Goal: Check status: Check status

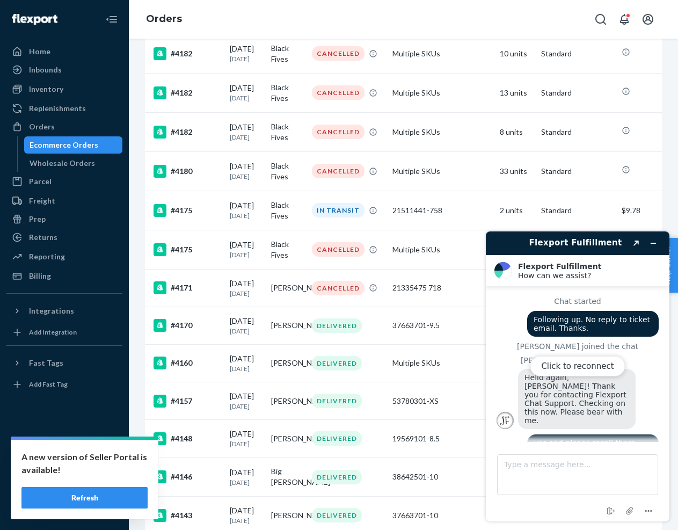
scroll to position [968, 0]
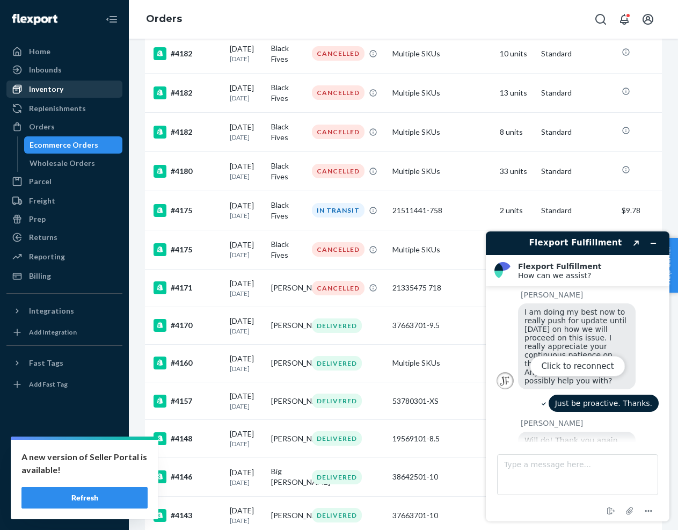
click at [46, 90] on div "Inventory" at bounding box center [46, 89] width 34 height 11
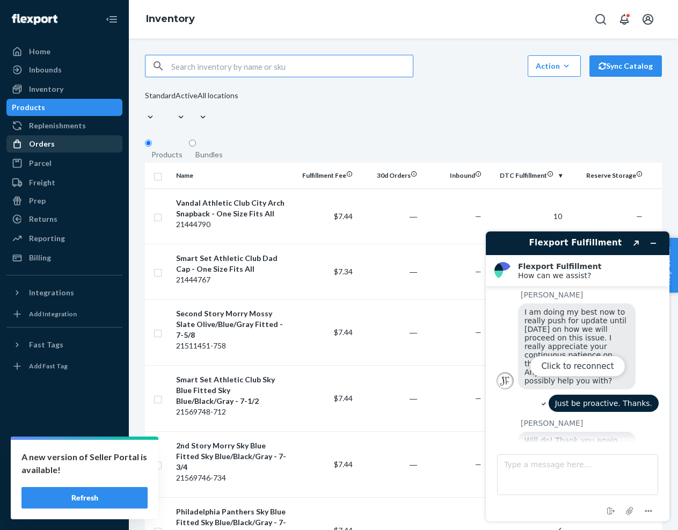
click at [42, 144] on div "Orders" at bounding box center [42, 144] width 26 height 11
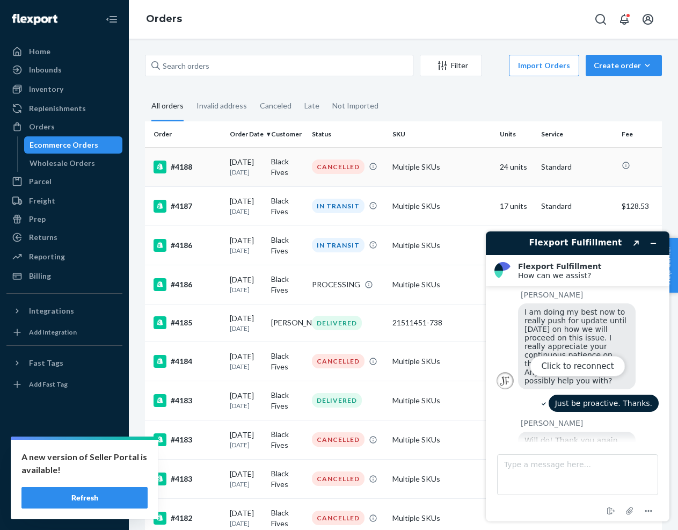
click at [464, 168] on td "Multiple SKUs" at bounding box center [441, 166] width 107 height 39
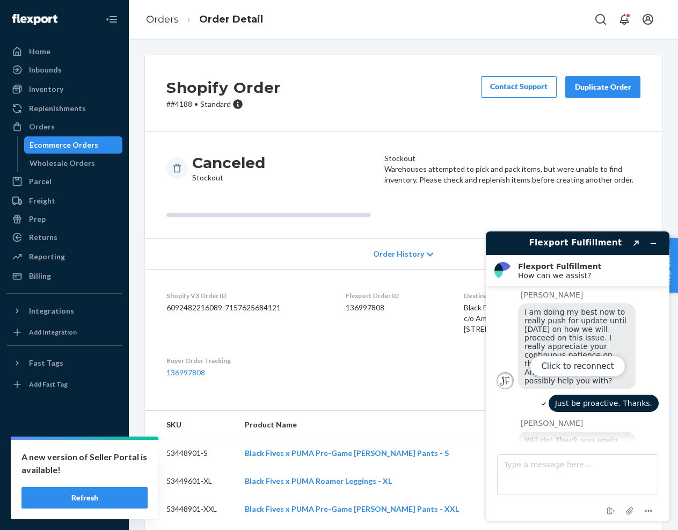
click at [653, 243] on div "Click to reconnect" at bounding box center [578, 377] width 184 height 290
click at [655, 243] on div "Click to reconnect" at bounding box center [578, 377] width 184 height 290
click at [654, 243] on div "Click to reconnect" at bounding box center [578, 377] width 184 height 290
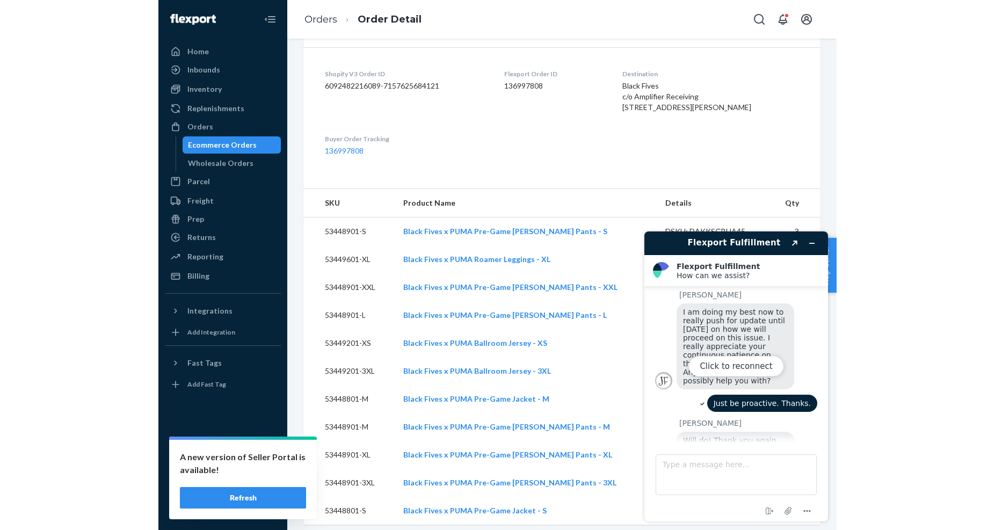
scroll to position [268, 0]
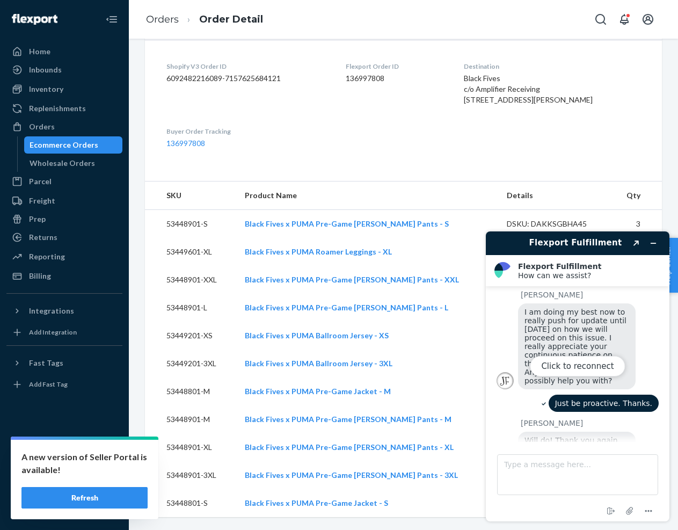
click at [655, 245] on div "Click to reconnect" at bounding box center [578, 377] width 184 height 290
click at [428, 150] on dl "Shopify V3 Order ID 6092482216089-7157625684121 Flexport Order ID 136997808 Des…" at bounding box center [403, 105] width 517 height 131
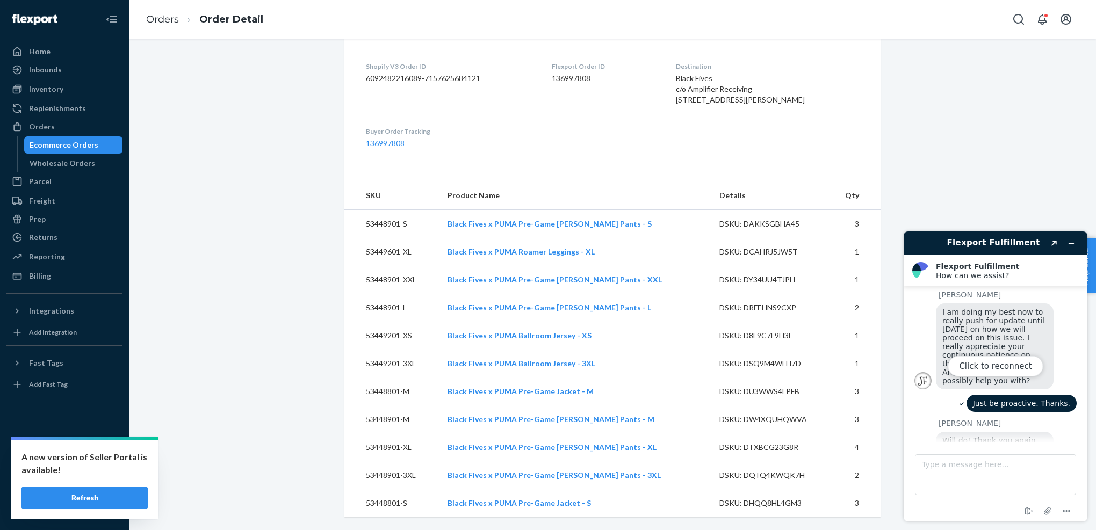
scroll to position [262, 0]
click at [522, 222] on link "Black Fives x PUMA Pre-Game [PERSON_NAME] Pants - S" at bounding box center [549, 223] width 204 height 9
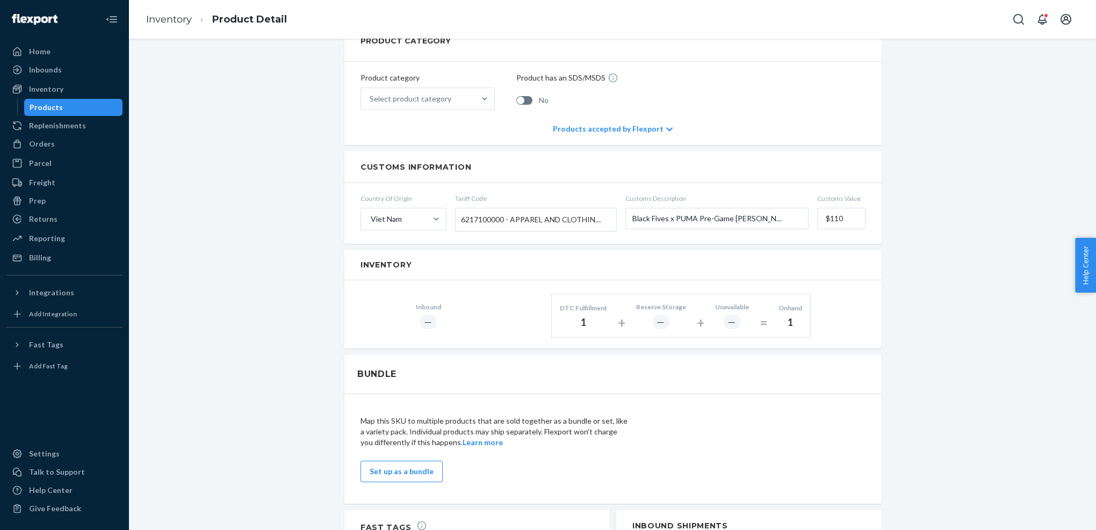
scroll to position [429, 0]
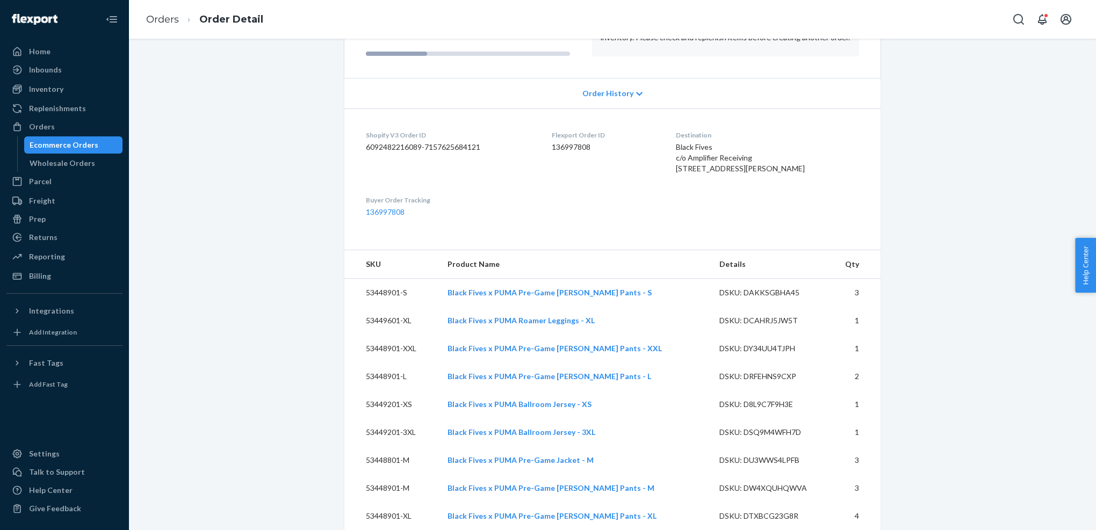
scroll to position [173, 0]
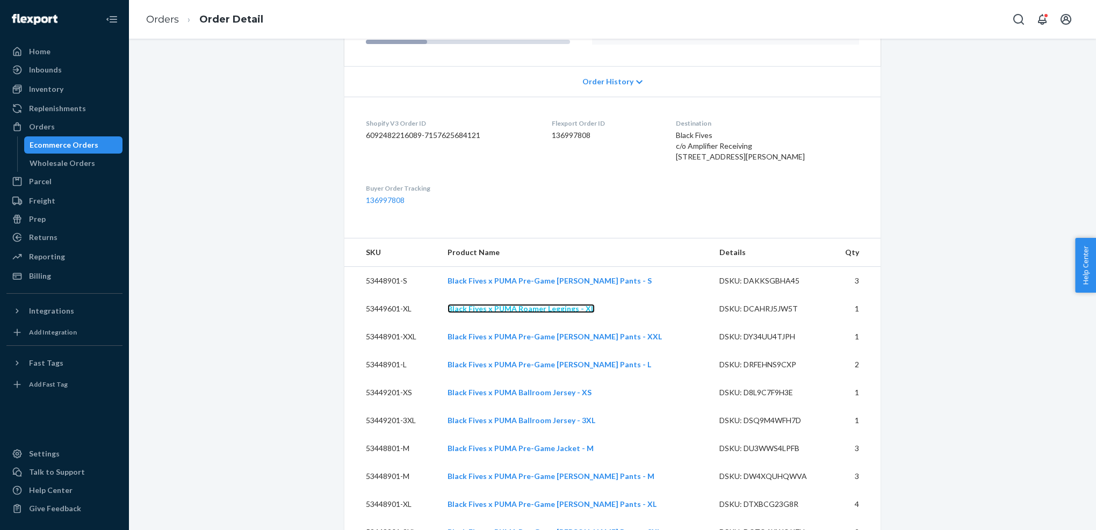
click at [487, 313] on link "Black Fives x PUMA Roamer Leggings - XL" at bounding box center [520, 308] width 147 height 9
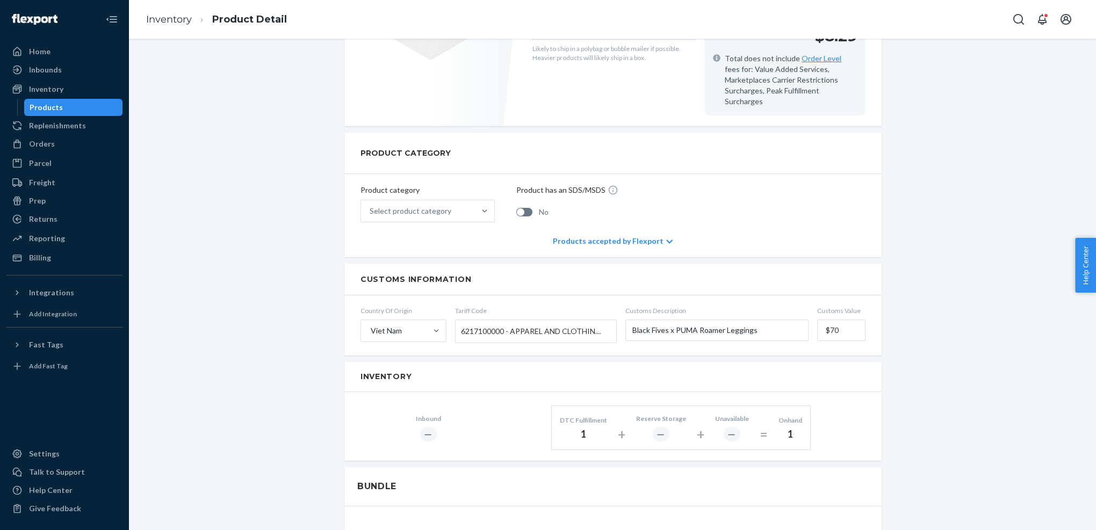
scroll to position [307, 0]
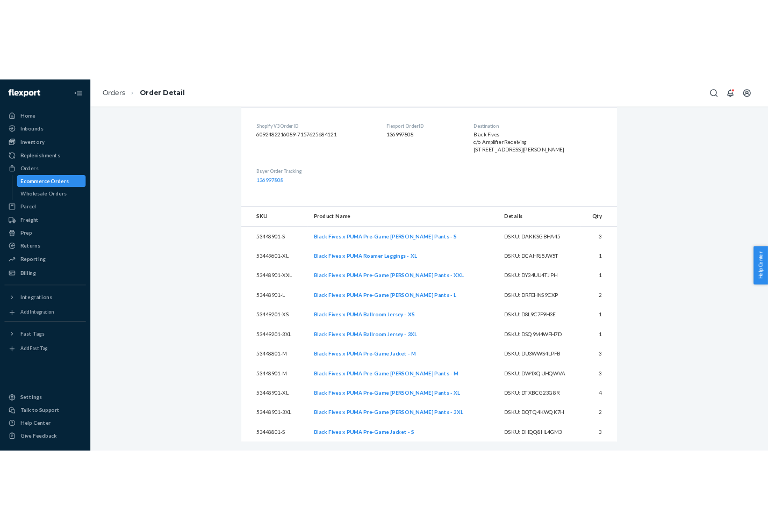
scroll to position [258, 0]
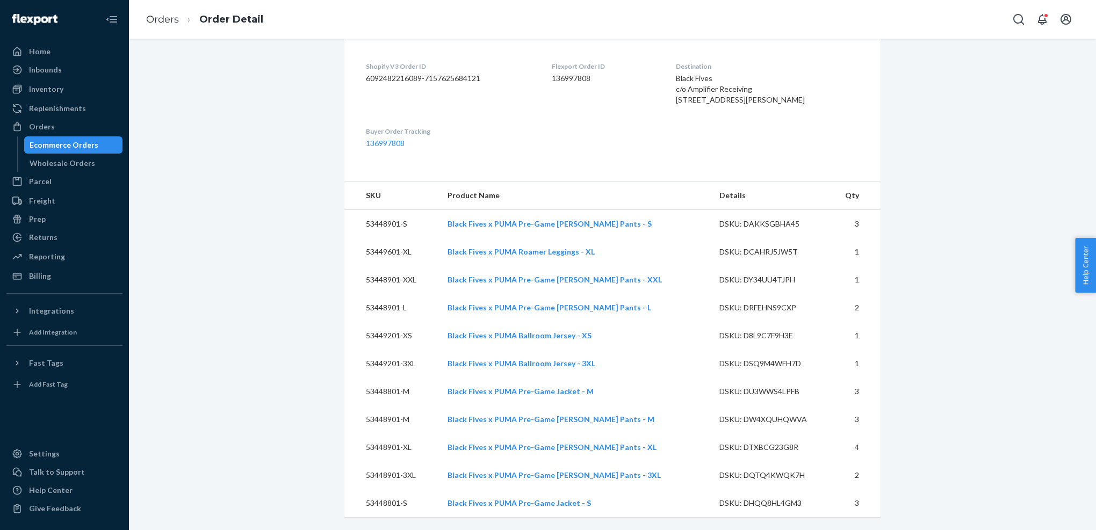
click at [529, 270] on td "Black Fives x PUMA Pre-Game Ralph Pants - XXL" at bounding box center [575, 280] width 272 height 28
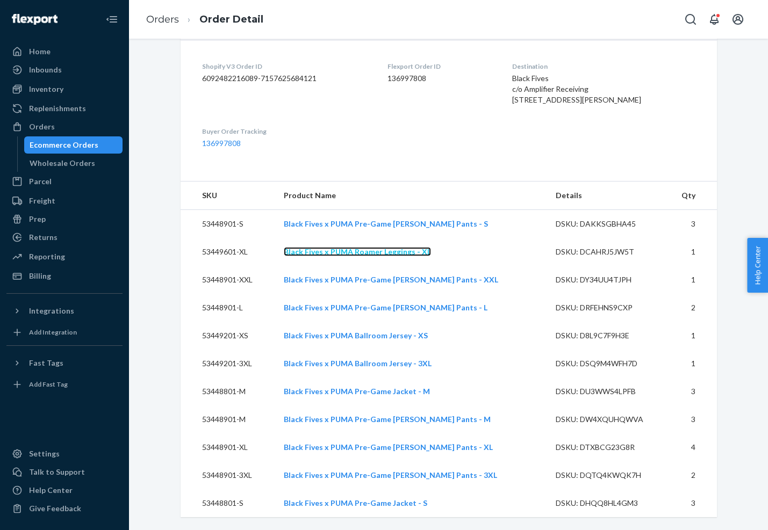
click at [333, 256] on link "Black Fives x PUMA Roamer Leggings - XL" at bounding box center [357, 251] width 147 height 9
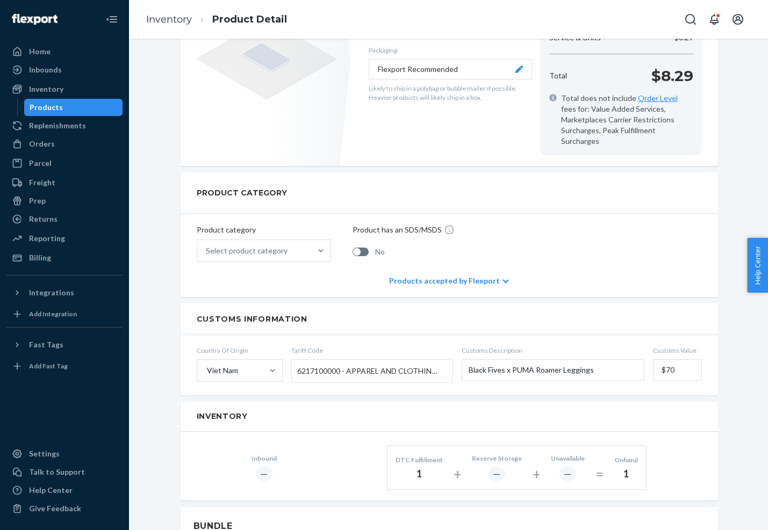
scroll to position [271, 0]
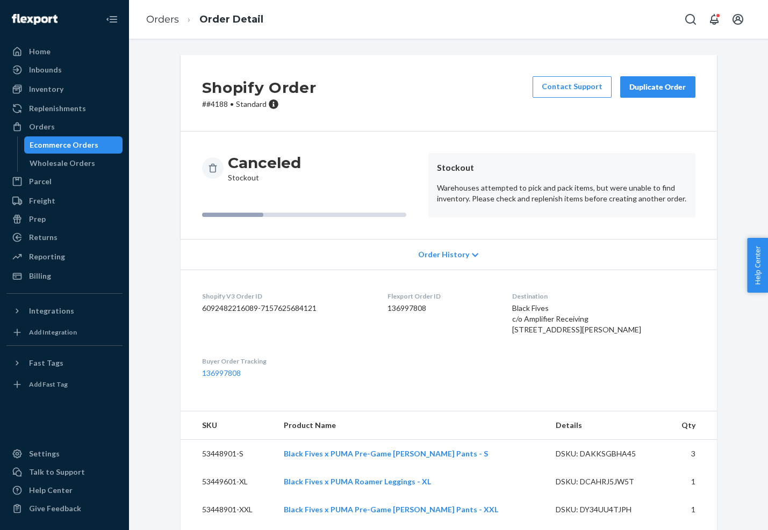
scroll to position [262, 0]
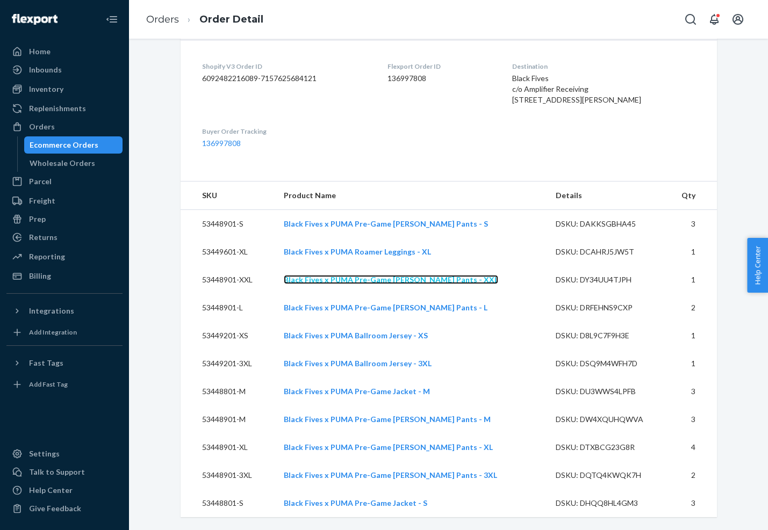
click at [342, 279] on link "Black Fives x PUMA Pre-Game Ralph Pants - XXL" at bounding box center [391, 279] width 214 height 9
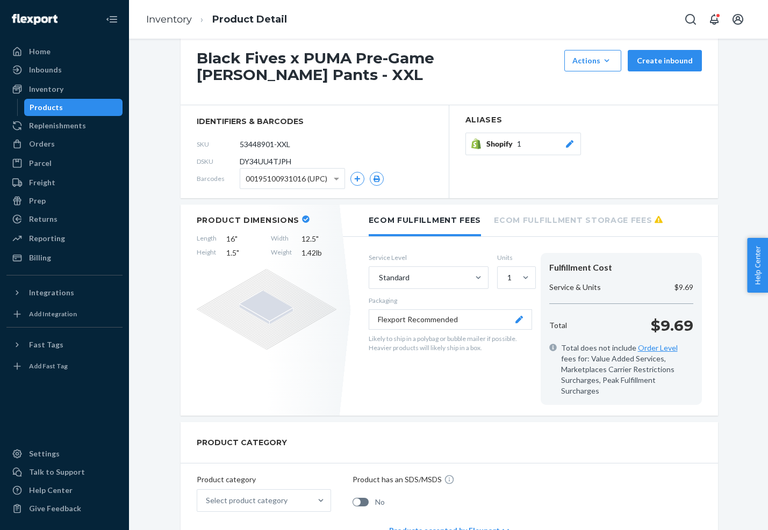
scroll to position [18, 0]
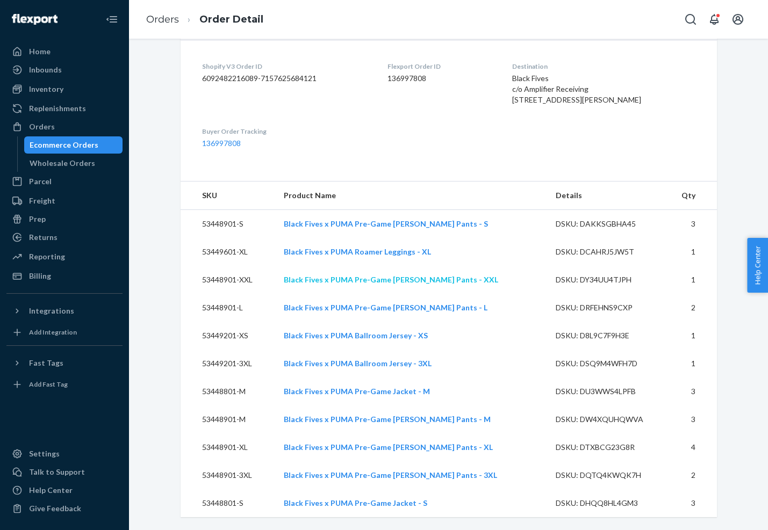
scroll to position [262, 0]
click at [368, 446] on link "Black Fives x PUMA Pre-Game Ralph Pants - XL" at bounding box center [388, 447] width 209 height 9
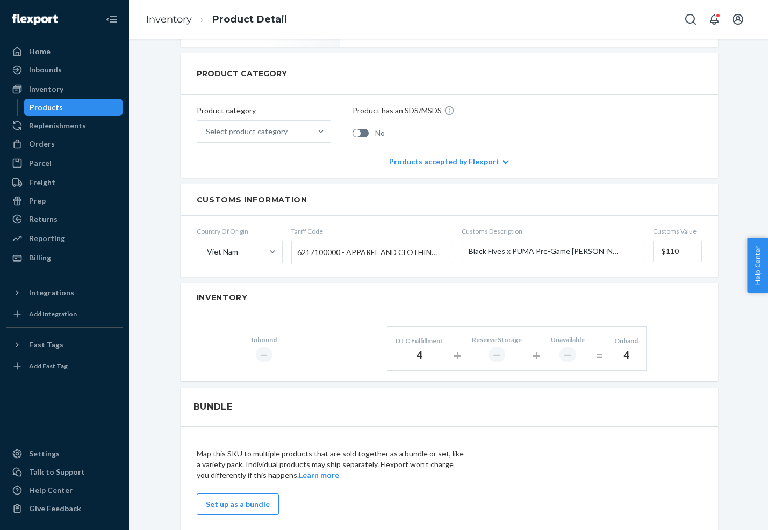
scroll to position [406, 0]
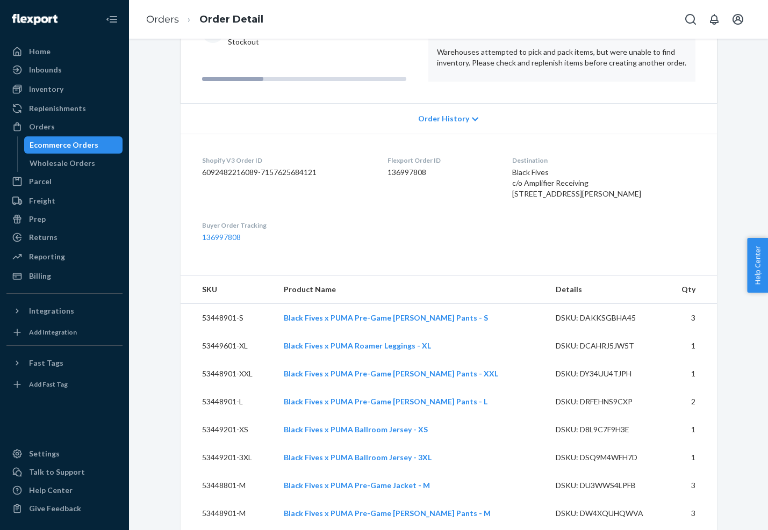
scroll to position [262, 0]
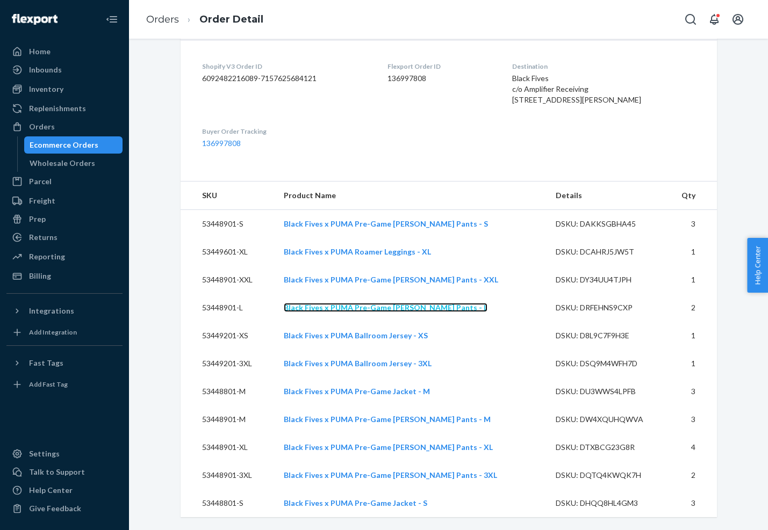
click at [372, 304] on link "Black Fives x PUMA Pre-Game Ralph Pants - L" at bounding box center [386, 307] width 204 height 9
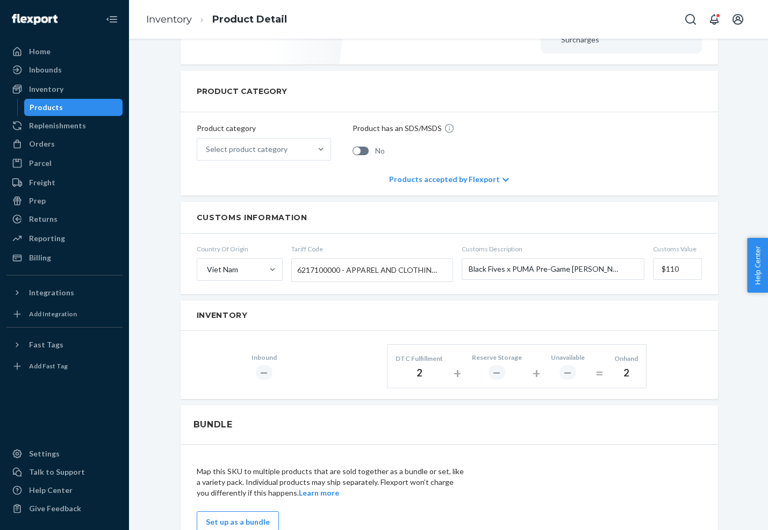
scroll to position [379, 0]
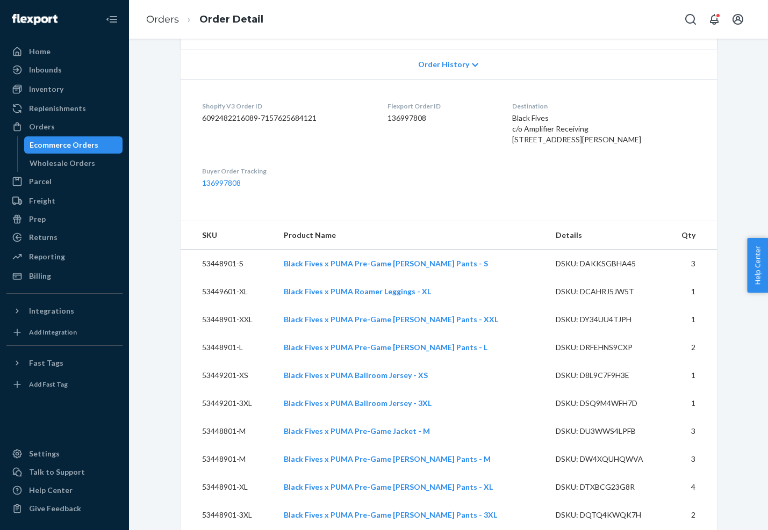
scroll to position [262, 0]
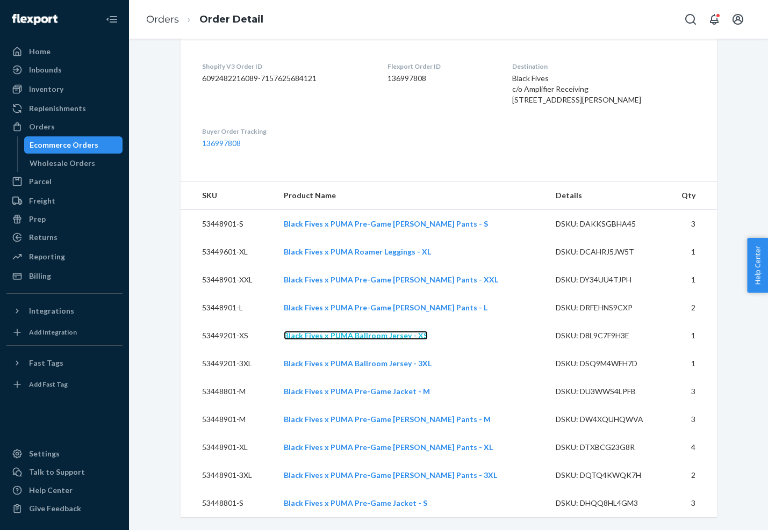
click at [364, 334] on link "Black Fives x PUMA Ballroom Jersey - XS" at bounding box center [356, 335] width 144 height 9
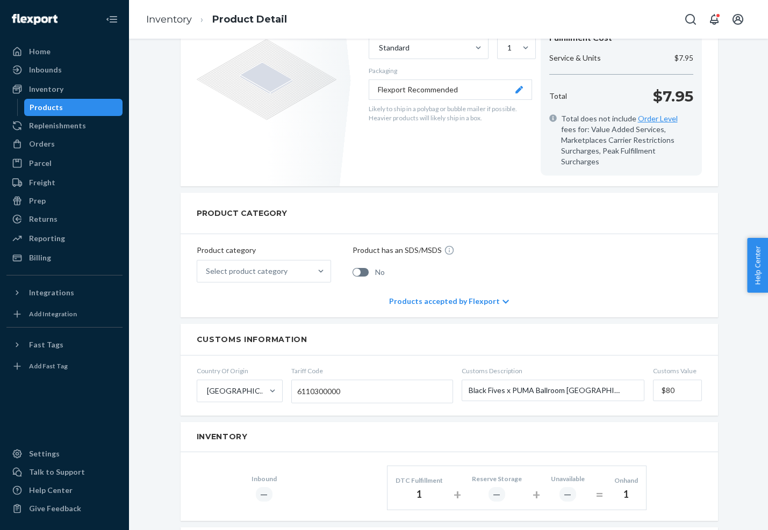
scroll to position [245, 0]
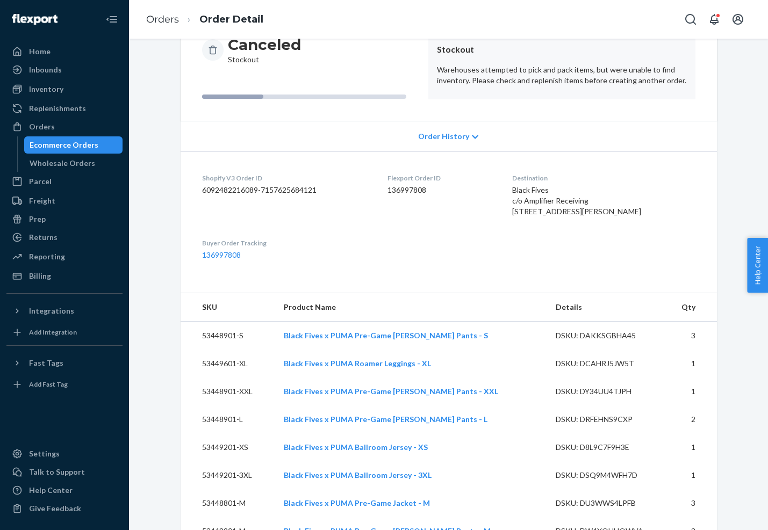
scroll to position [262, 0]
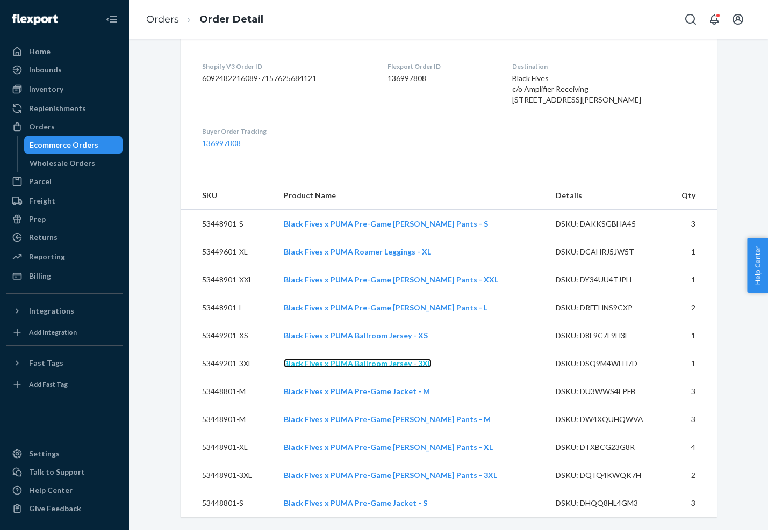
click at [353, 364] on link "Black Fives x PUMA Ballroom Jersey - 3XL" at bounding box center [358, 363] width 148 height 9
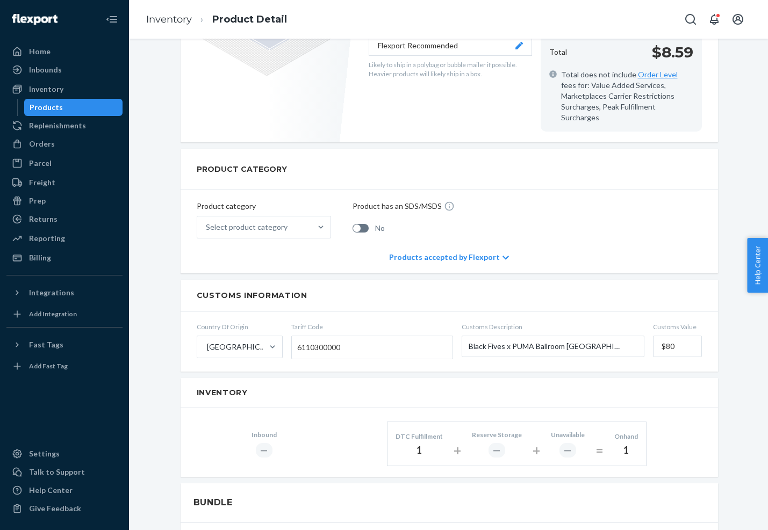
scroll to position [305, 0]
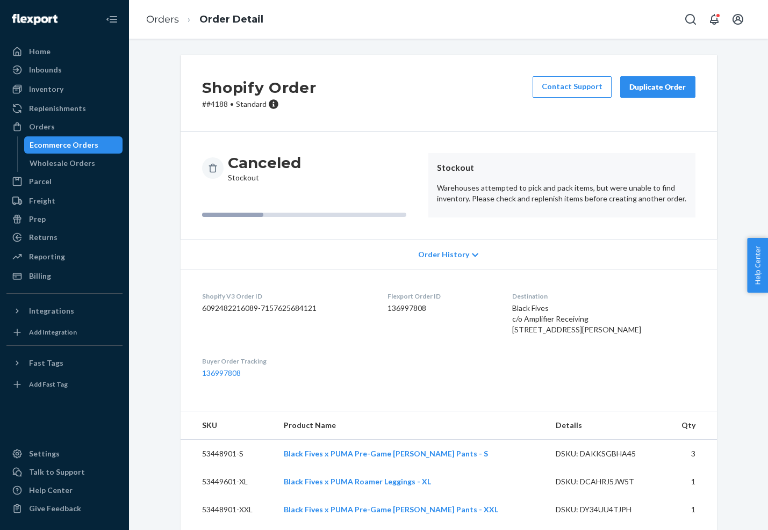
scroll to position [262, 0]
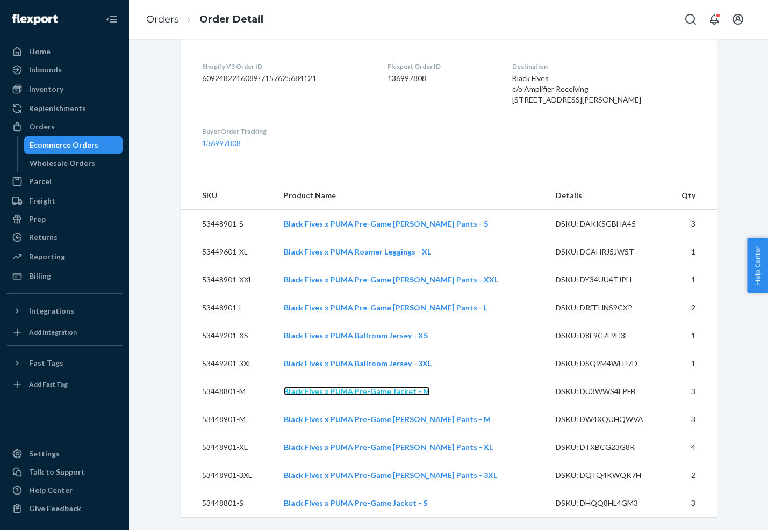
click at [354, 392] on link "Black Fives x PUMA Pre-Game Jacket - M" at bounding box center [357, 391] width 146 height 9
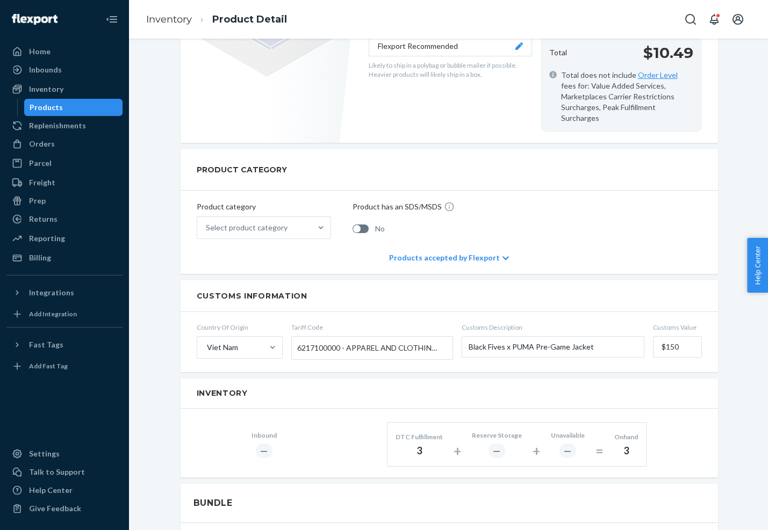
scroll to position [293, 0]
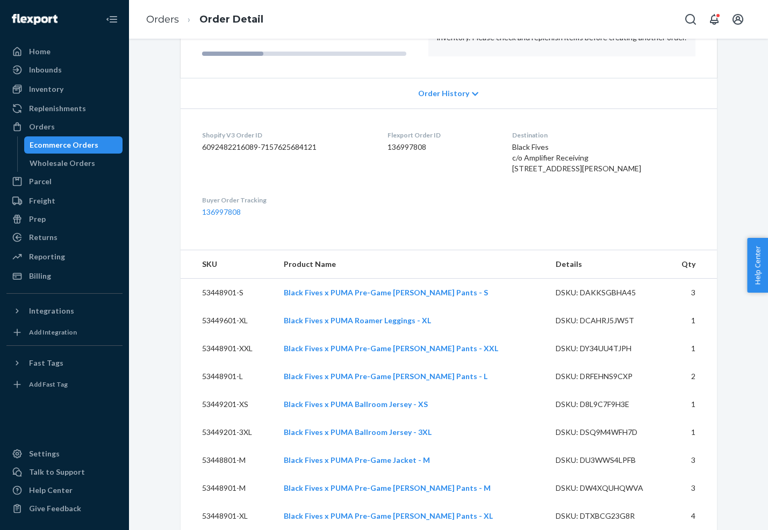
scroll to position [262, 0]
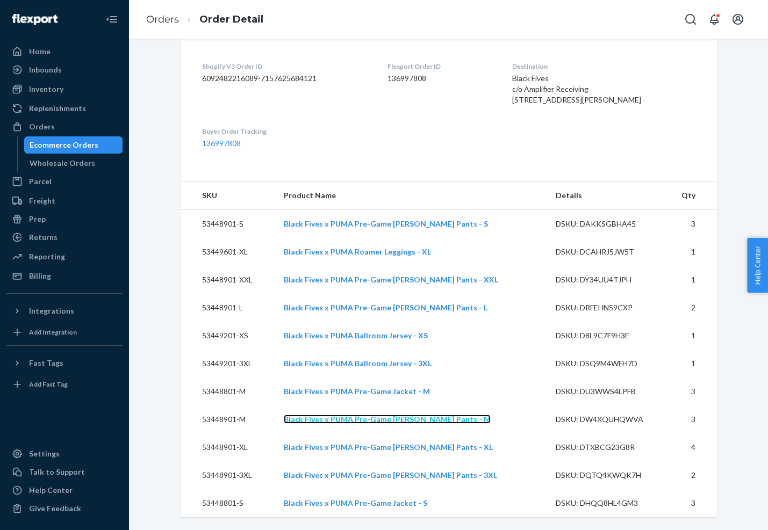
click at [364, 421] on link "Black Fives x PUMA Pre-Game Ralph Pants - M" at bounding box center [387, 419] width 207 height 9
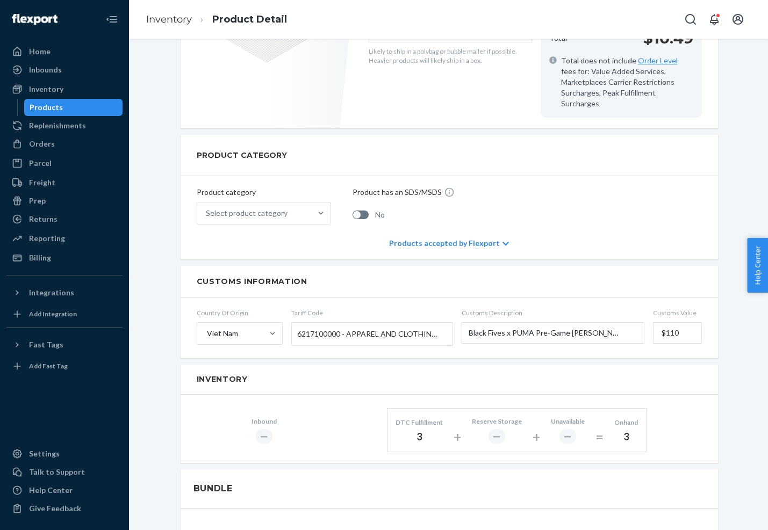
scroll to position [339, 0]
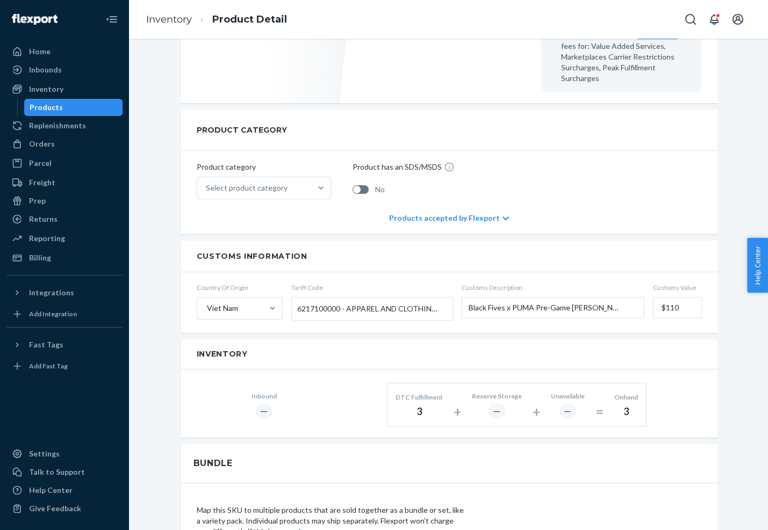
click at [149, 97] on div "Black Fives x PUMA Pre-Game [PERSON_NAME] Pants - M Actions Hide Request remova…" at bounding box center [448, 308] width 623 height 1184
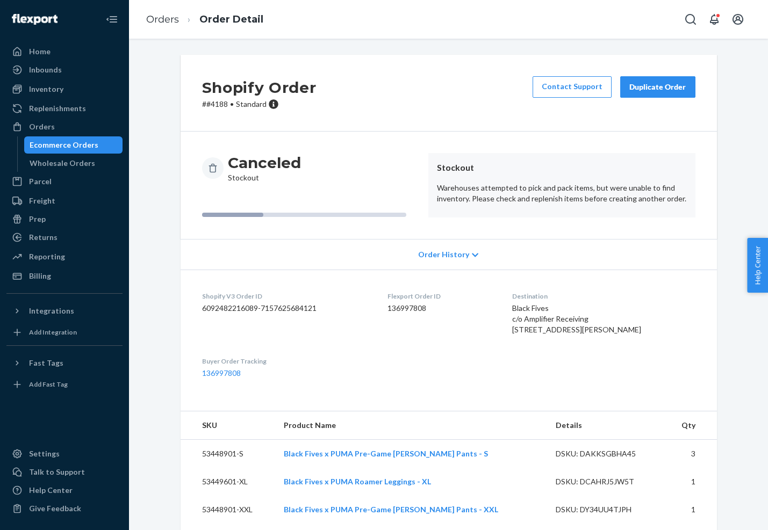
scroll to position [262, 0]
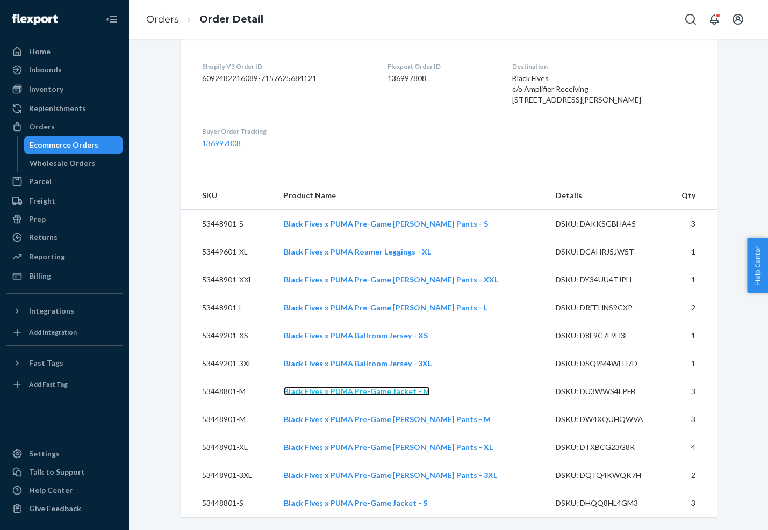
click at [354, 393] on link "Black Fives x PUMA Pre-Game Jacket - M" at bounding box center [357, 391] width 146 height 9
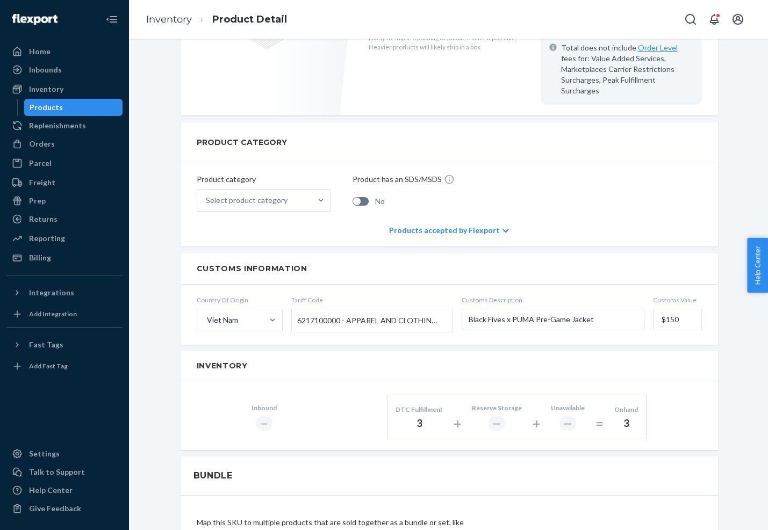
scroll to position [316, 0]
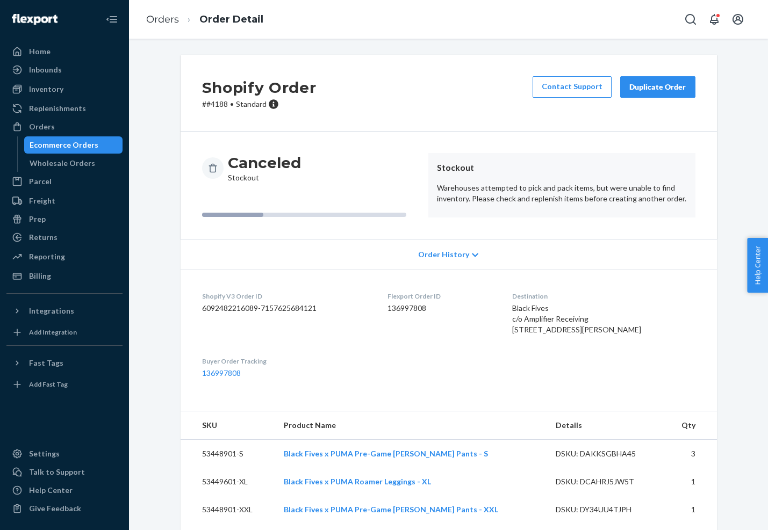
scroll to position [262, 0]
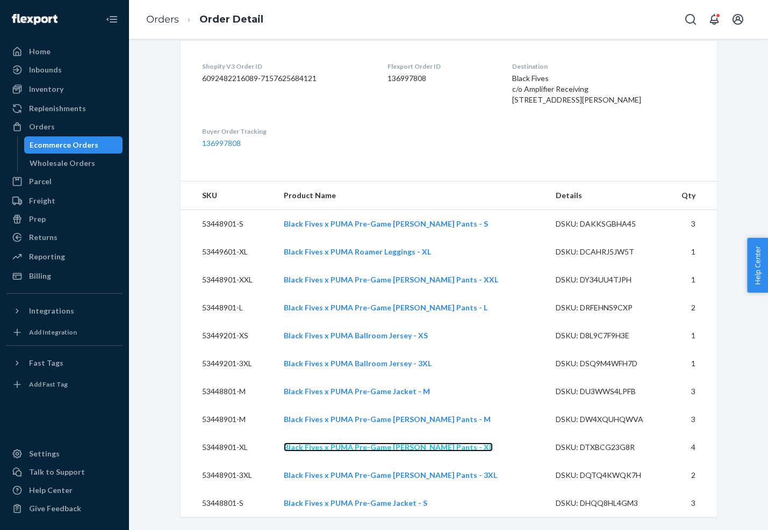
click at [389, 448] on link "Black Fives x PUMA Pre-Game [PERSON_NAME] Pants - XL" at bounding box center [388, 447] width 209 height 9
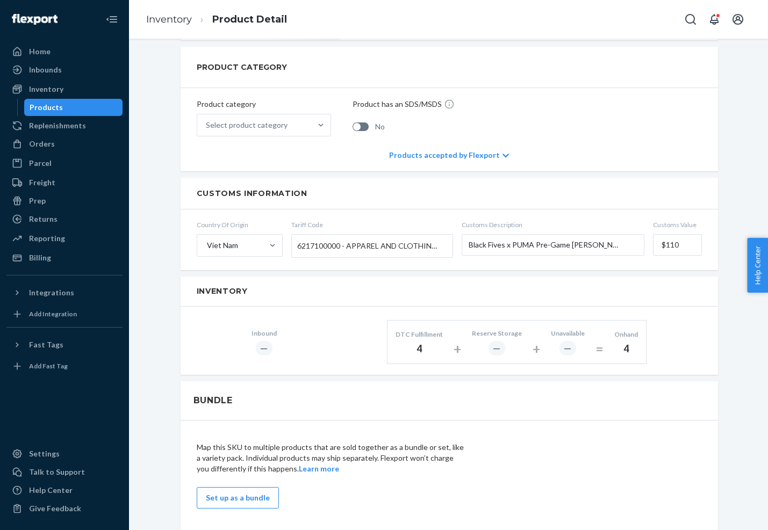
scroll to position [404, 0]
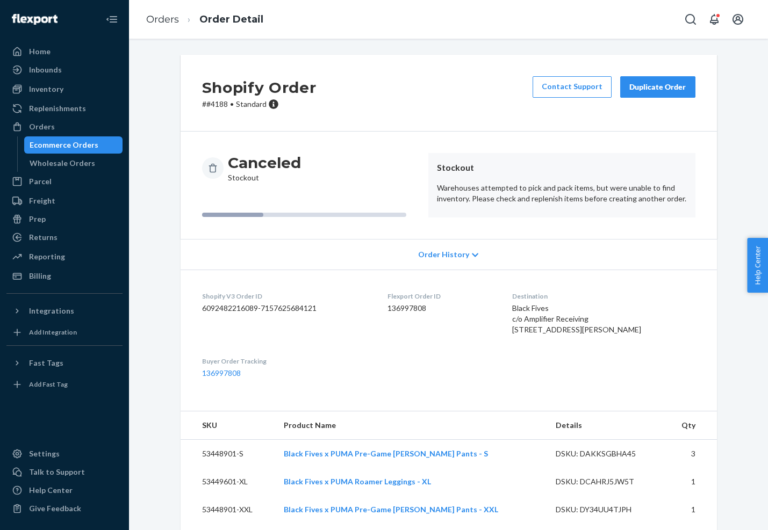
scroll to position [262, 0]
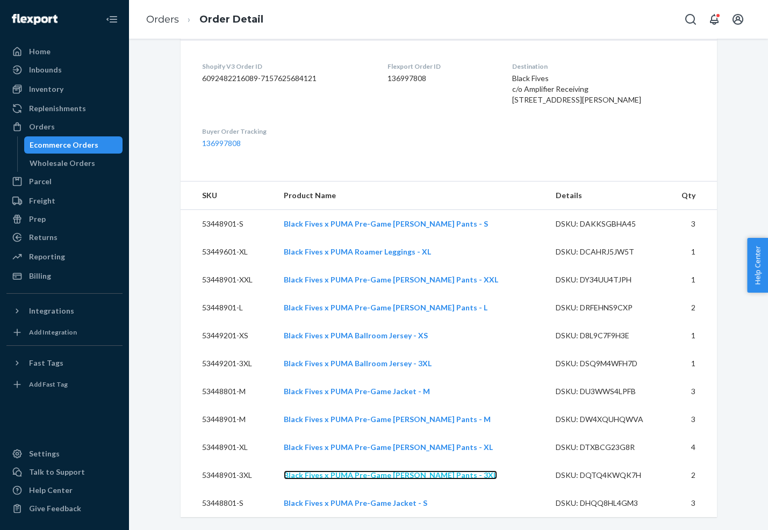
click at [346, 475] on link "Black Fives x PUMA Pre-Game [PERSON_NAME] Pants - 3XL" at bounding box center [390, 475] width 213 height 9
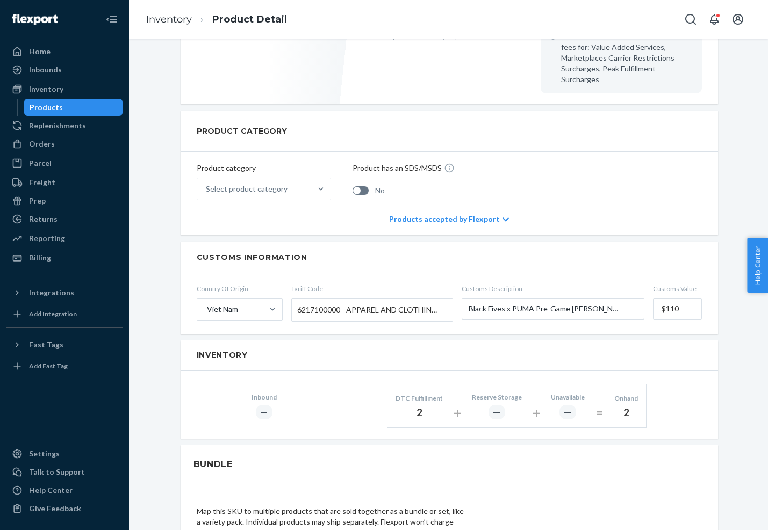
scroll to position [341, 0]
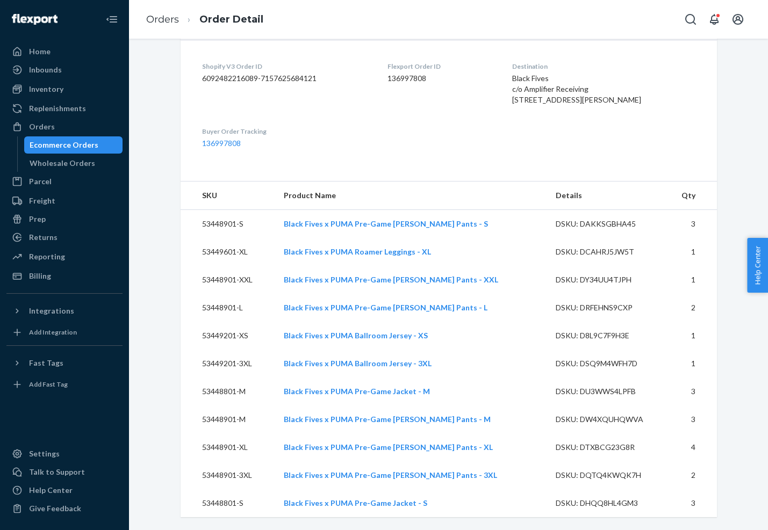
scroll to position [262, 0]
click at [334, 502] on link "Black Fives x PUMA Pre-Game Jacket - S" at bounding box center [355, 502] width 143 height 9
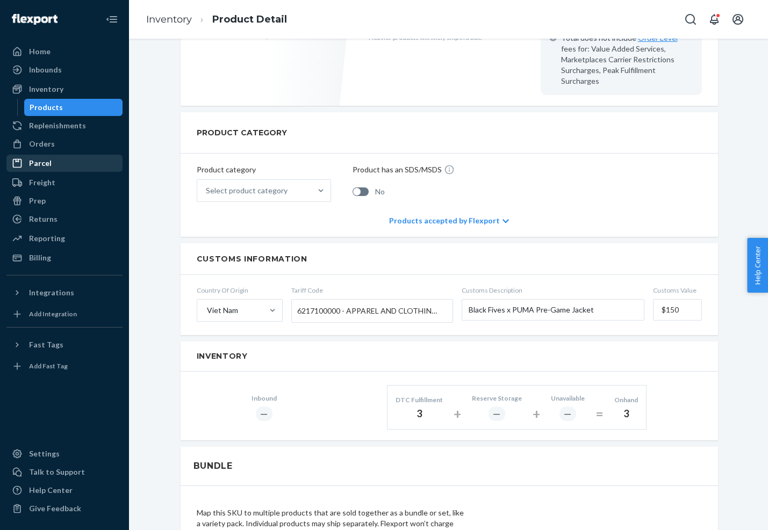
scroll to position [327, 0]
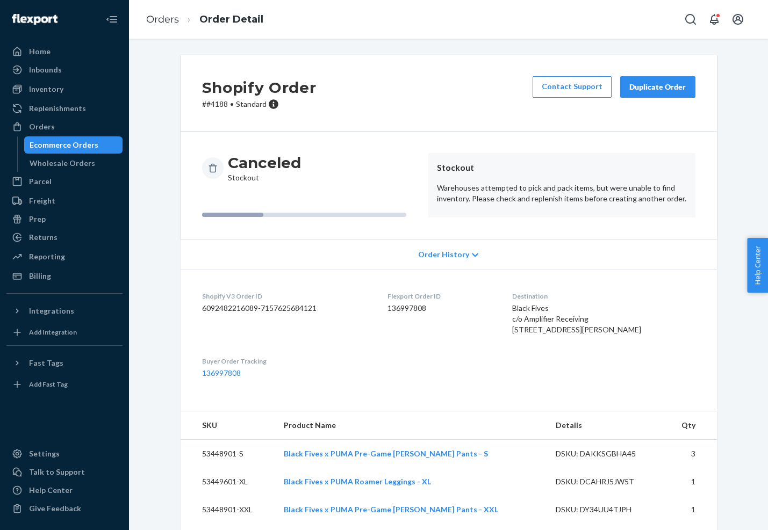
click at [382, 99] on div "Shopify Order # #4188 • Standard Contact Support Duplicate Order" at bounding box center [448, 93] width 536 height 77
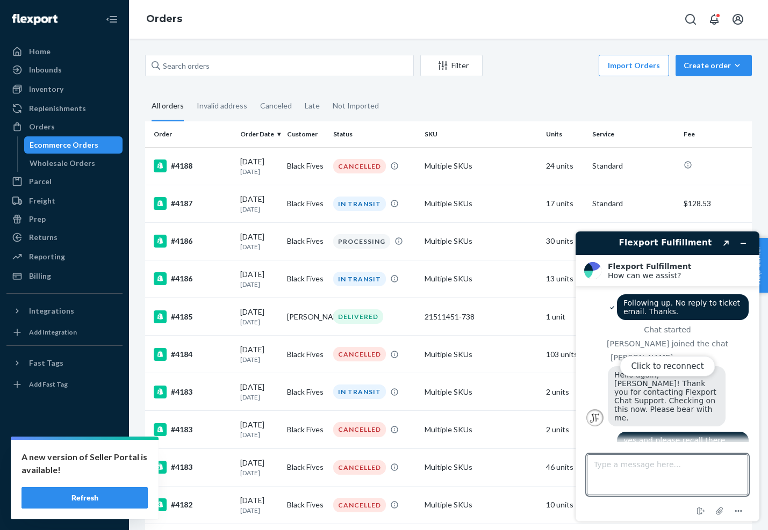
scroll to position [965, 0]
